Goal: Task Accomplishment & Management: Use online tool/utility

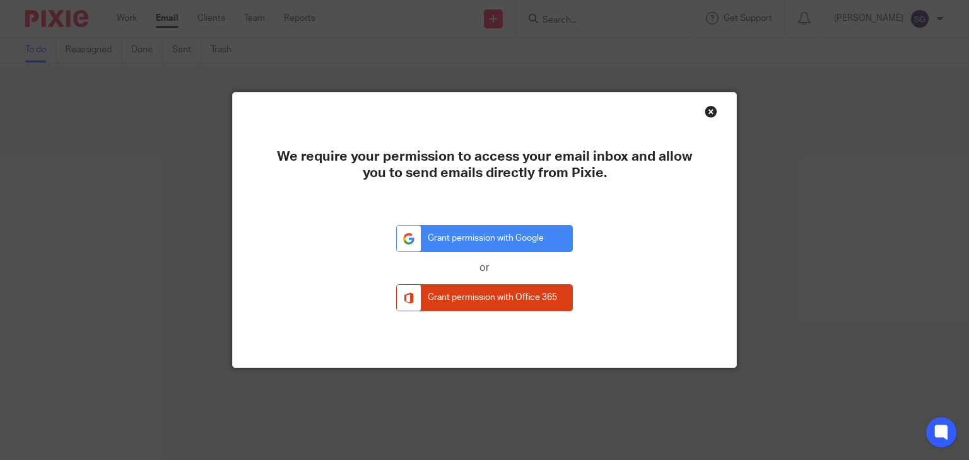
click at [708, 114] on div "Close this dialog window" at bounding box center [711, 111] width 13 height 13
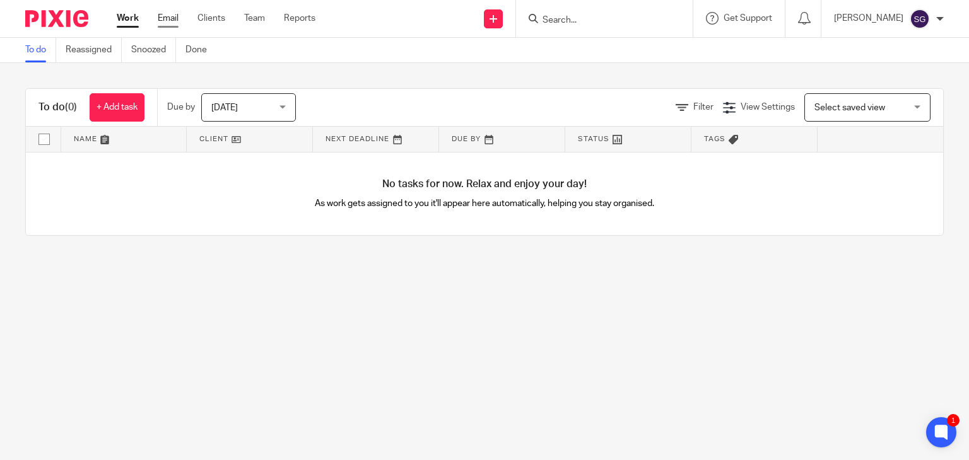
click at [172, 21] on link "Email" at bounding box center [168, 18] width 21 height 13
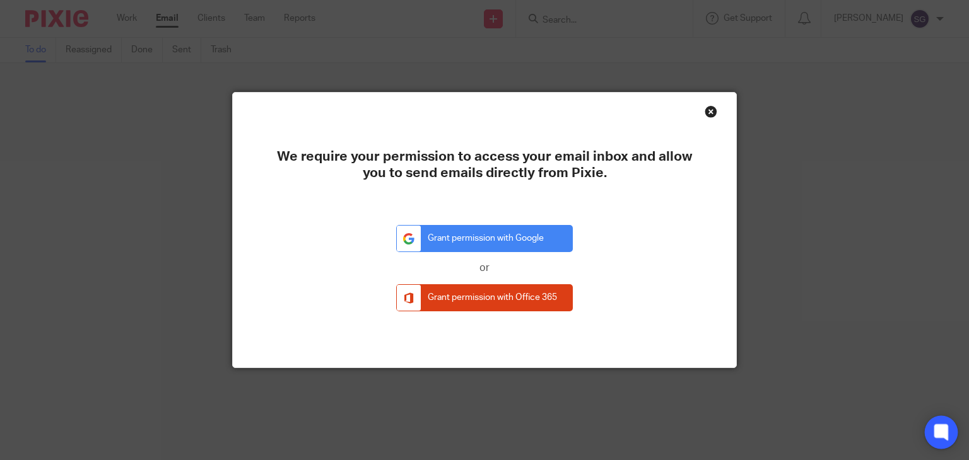
click at [936, 433] on icon at bounding box center [940, 432] width 9 height 9
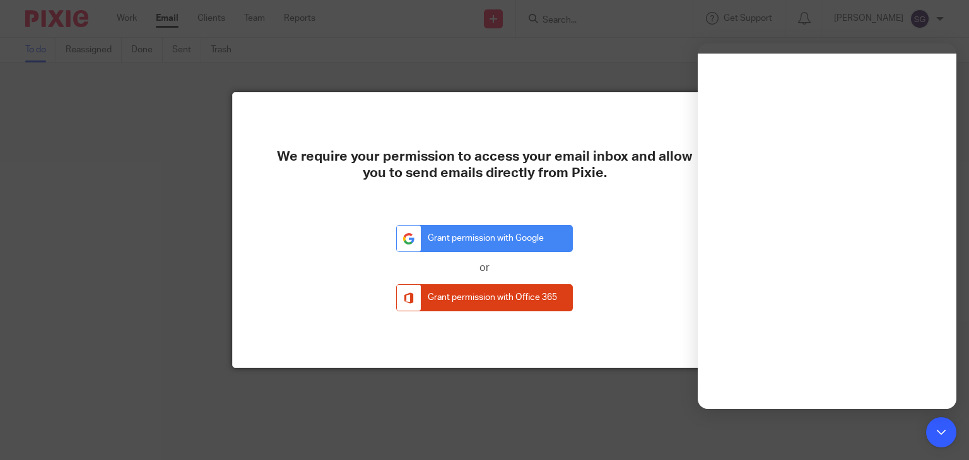
click at [654, 69] on div "We require your permission to access your email inbox and allow you to send ema…" at bounding box center [484, 230] width 969 height 460
click at [953, 427] on div at bounding box center [941, 432] width 33 height 33
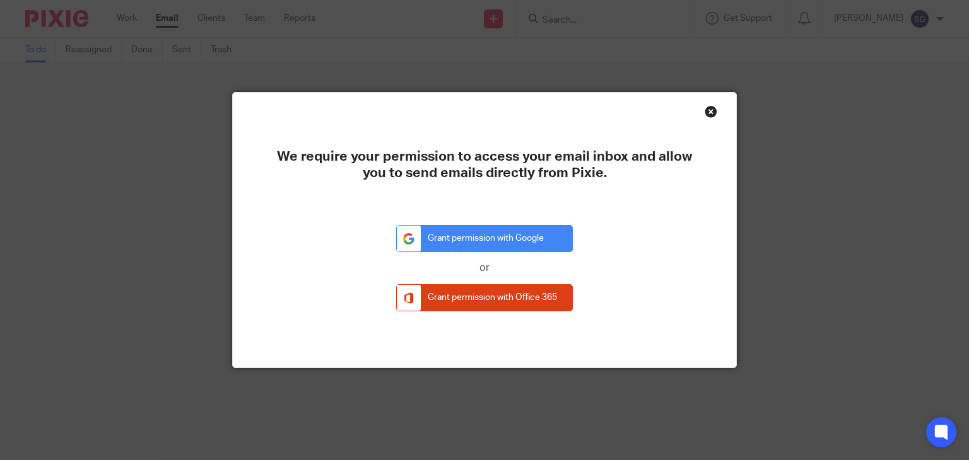
click at [706, 110] on div "Close this dialog window" at bounding box center [711, 111] width 13 height 13
